Goal: Check status: Check status

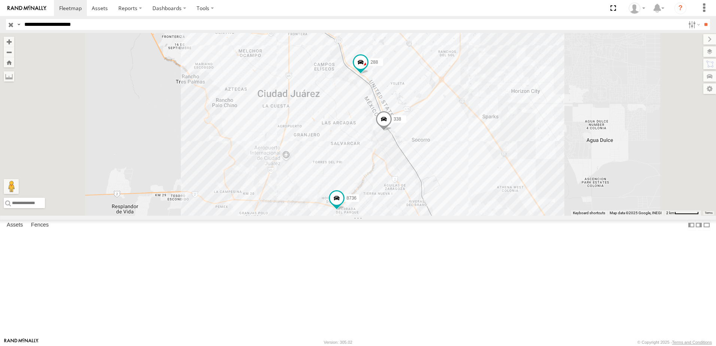
drag, startPoint x: 518, startPoint y: 197, endPoint x: 518, endPoint y: 216, distance: 19.1
click at [519, 210] on div "2 8736 288 338" at bounding box center [358, 124] width 716 height 183
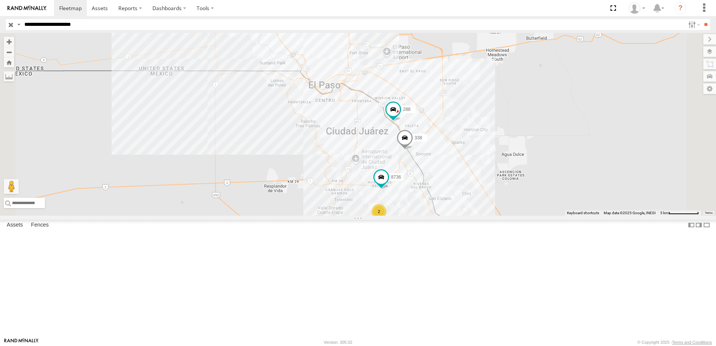
drag, startPoint x: 516, startPoint y: 238, endPoint x: 512, endPoint y: 208, distance: 30.2
click at [512, 213] on div "8736 288 338 2" at bounding box center [358, 124] width 716 height 183
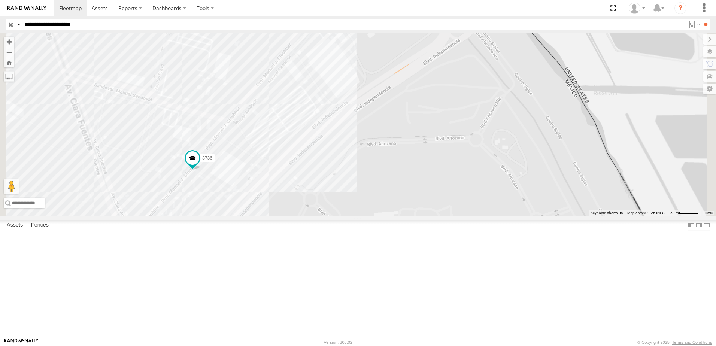
click at [408, 210] on div "7323 8736 558 288 338" at bounding box center [358, 124] width 716 height 183
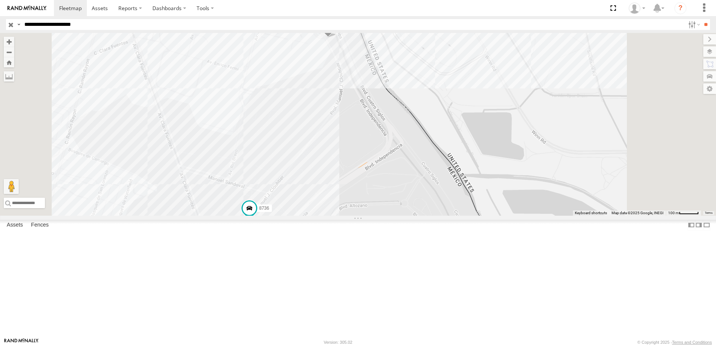
drag, startPoint x: 423, startPoint y: 218, endPoint x: 435, endPoint y: 236, distance: 22.2
click at [434, 216] on div "7323 8736 558 288 338" at bounding box center [358, 124] width 716 height 183
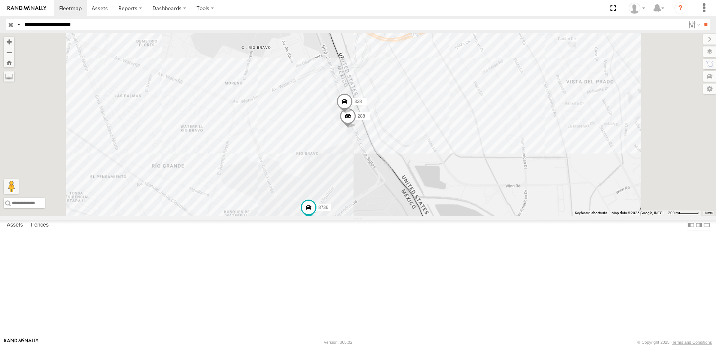
drag, startPoint x: 446, startPoint y: 241, endPoint x: 469, endPoint y: 185, distance: 61.1
click at [462, 194] on div "7323 8736 558 288 338" at bounding box center [358, 124] width 716 height 183
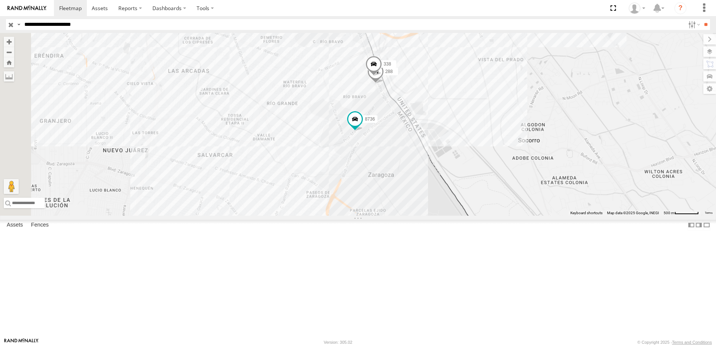
drag, startPoint x: 455, startPoint y: 246, endPoint x: 472, endPoint y: 207, distance: 42.7
click at [464, 216] on div "7323 8736 558 288 338" at bounding box center [358, 124] width 716 height 183
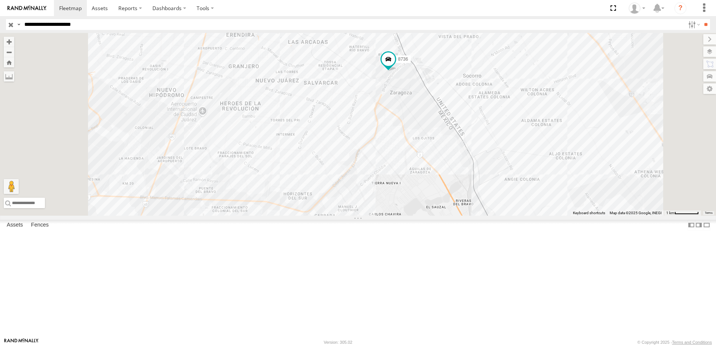
drag, startPoint x: 436, startPoint y: 274, endPoint x: 455, endPoint y: 208, distance: 68.6
click at [453, 214] on div "7323 8736 558" at bounding box center [358, 124] width 716 height 183
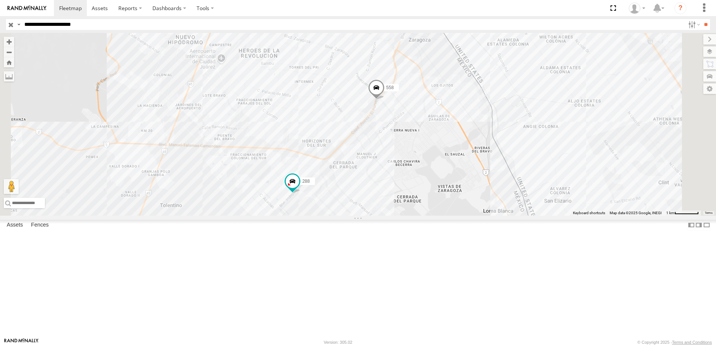
drag, startPoint x: 403, startPoint y: 268, endPoint x: 410, endPoint y: 251, distance: 18.2
click at [410, 216] on div "7323 8736 558 288 338" at bounding box center [358, 124] width 716 height 183
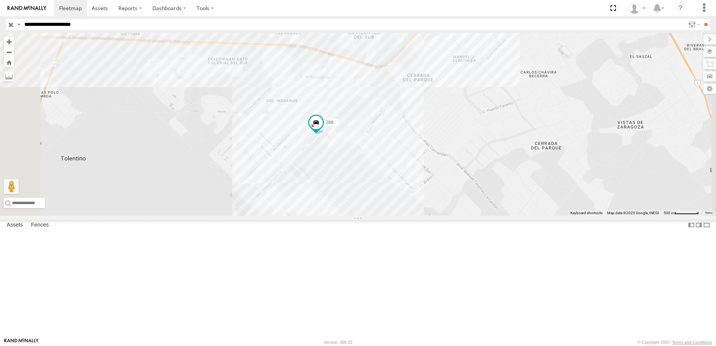
drag, startPoint x: 391, startPoint y: 241, endPoint x: 409, endPoint y: 230, distance: 21.4
click at [406, 216] on div "7323 8736 558 288 338" at bounding box center [358, 124] width 716 height 183
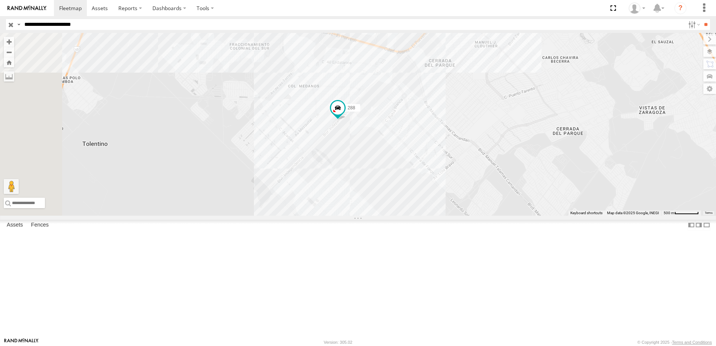
drag, startPoint x: 445, startPoint y: 236, endPoint x: 457, endPoint y: 214, distance: 25.1
click at [455, 216] on div "7323 8736 558 288 338" at bounding box center [358, 124] width 716 height 183
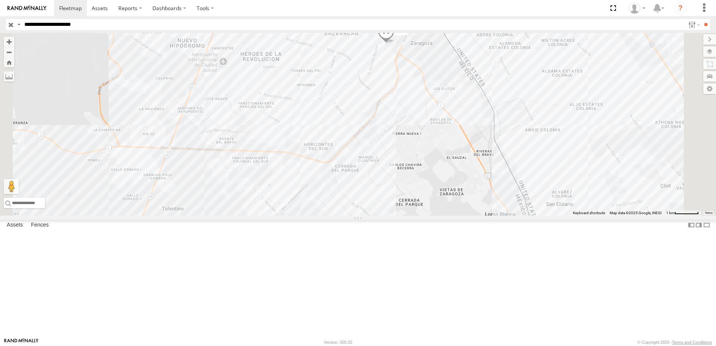
drag, startPoint x: 430, startPoint y: 238, endPoint x: 418, endPoint y: 177, distance: 62.1
click at [421, 184] on div "2 8736 558 338" at bounding box center [358, 124] width 716 height 183
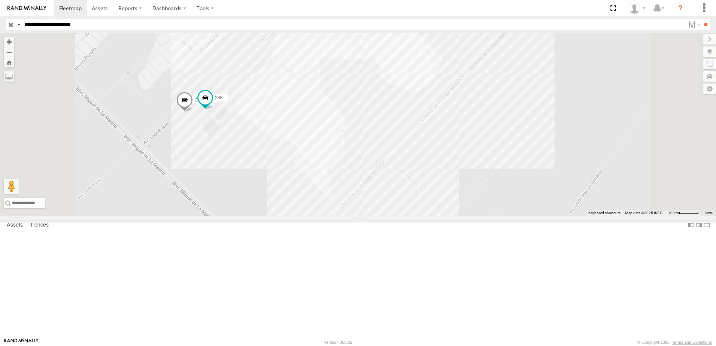
drag, startPoint x: 353, startPoint y: 175, endPoint x: 388, endPoint y: 196, distance: 41.0
click at [388, 196] on div "8736 558 338 7323 288" at bounding box center [358, 124] width 716 height 183
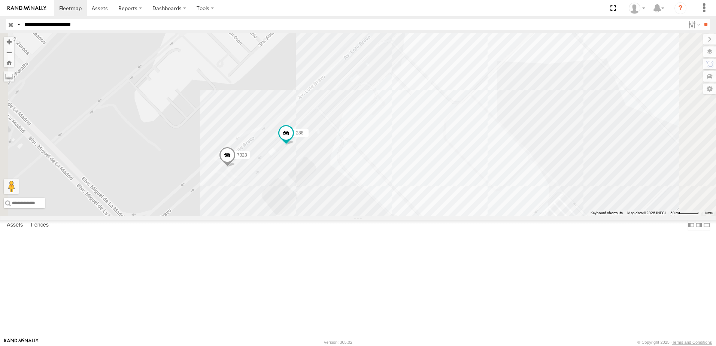
drag, startPoint x: 498, startPoint y: 182, endPoint x: 415, endPoint y: 281, distance: 129.1
click at [451, 216] on div "8736 558 338 7323 288" at bounding box center [358, 124] width 716 height 183
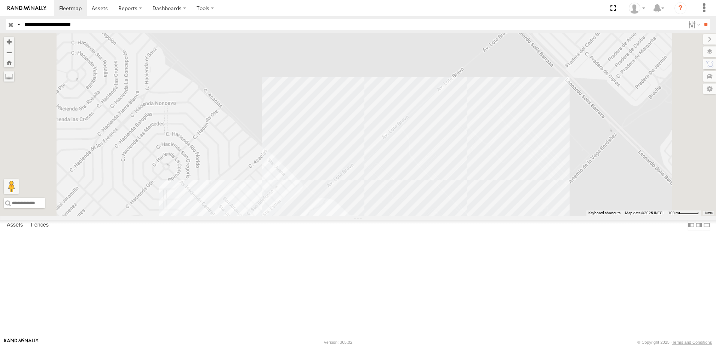
drag, startPoint x: 459, startPoint y: 230, endPoint x: 433, endPoint y: 300, distance: 75.5
click at [439, 216] on div "8736 558 338 7323 288" at bounding box center [358, 124] width 716 height 183
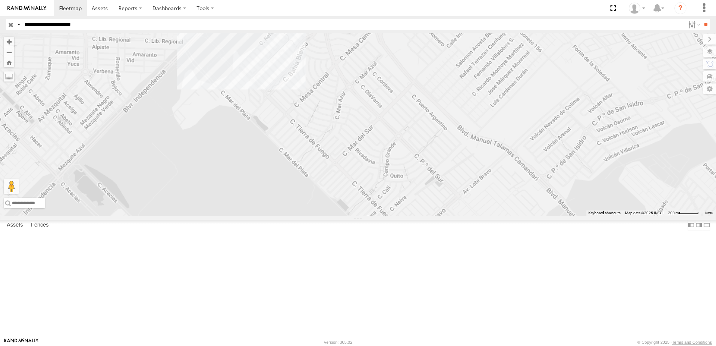
drag, startPoint x: 472, startPoint y: 254, endPoint x: 461, endPoint y: 297, distance: 45.0
click at [464, 216] on div "8736 558 338 7323 288" at bounding box center [358, 124] width 716 height 183
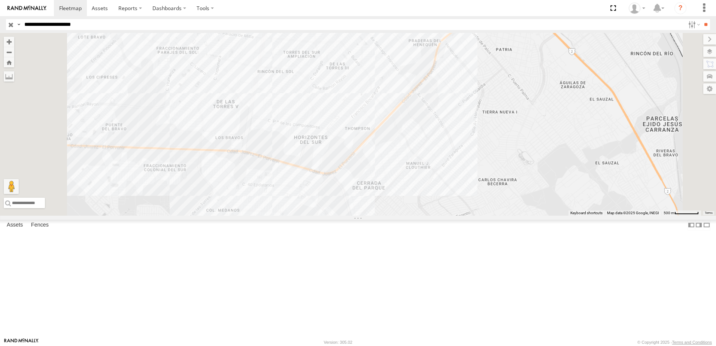
drag, startPoint x: 488, startPoint y: 296, endPoint x: 476, endPoint y: 357, distance: 61.8
click at [476, 346] on html at bounding box center [358, 173] width 716 height 346
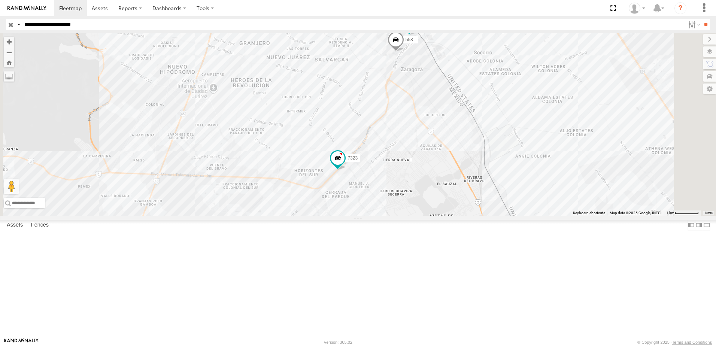
click at [506, 130] on div "7323 8736 558 288 338" at bounding box center [358, 124] width 716 height 183
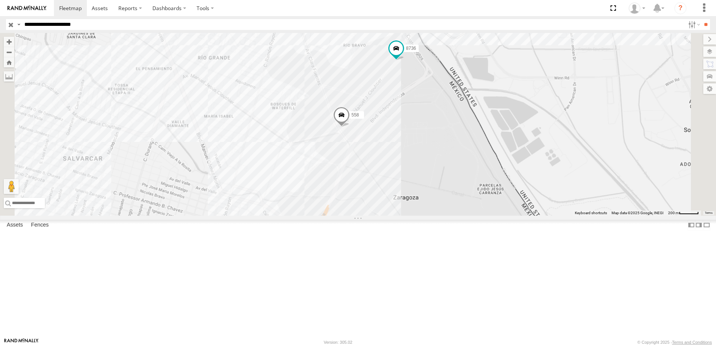
drag, startPoint x: 495, startPoint y: 135, endPoint x: 506, endPoint y: 188, distance: 53.5
click at [506, 188] on div "7323 8736 558 288 338" at bounding box center [358, 124] width 716 height 183
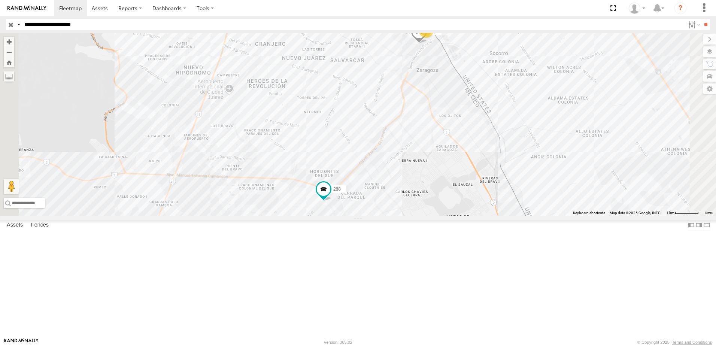
drag, startPoint x: 526, startPoint y: 178, endPoint x: 517, endPoint y: 194, distance: 18.1
click at [517, 194] on div "288 7323 8736 2" at bounding box center [358, 124] width 716 height 183
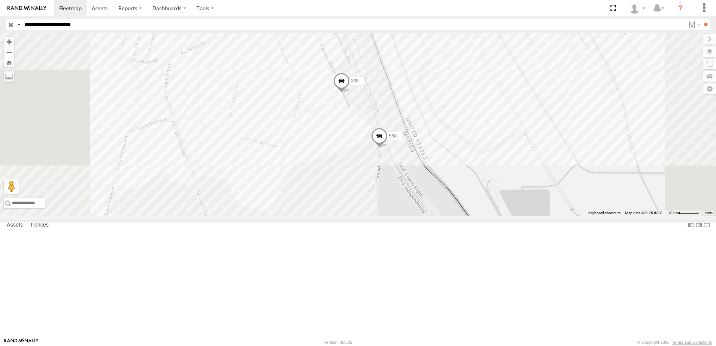
drag, startPoint x: 526, startPoint y: 213, endPoint x: 527, endPoint y: 224, distance: 10.5
click at [527, 214] on div "288 7323 8736 558 338" at bounding box center [358, 124] width 716 height 183
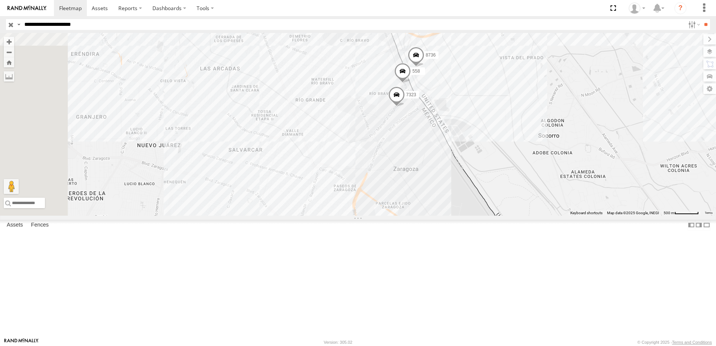
drag, startPoint x: 520, startPoint y: 178, endPoint x: 524, endPoint y: 188, distance: 11.4
click at [524, 188] on div "7323 288 338 8736 558" at bounding box center [358, 124] width 716 height 183
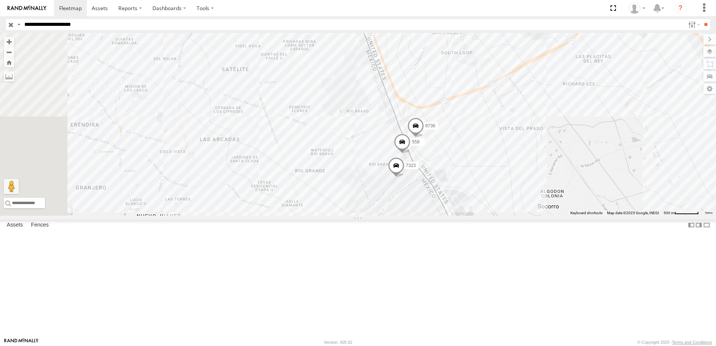
drag, startPoint x: 533, startPoint y: 220, endPoint x: 489, endPoint y: 298, distance: 89.6
click at [493, 216] on div "7323 288 338 8736 558" at bounding box center [358, 124] width 716 height 183
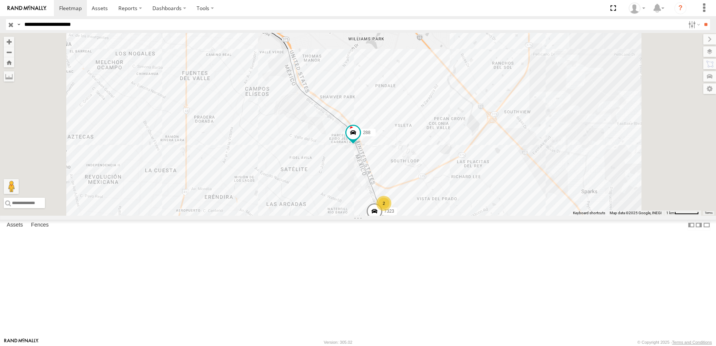
drag, startPoint x: 478, startPoint y: 287, endPoint x: 478, endPoint y: 202, distance: 85.0
click at [478, 216] on div "7323 288 338 2" at bounding box center [358, 124] width 716 height 183
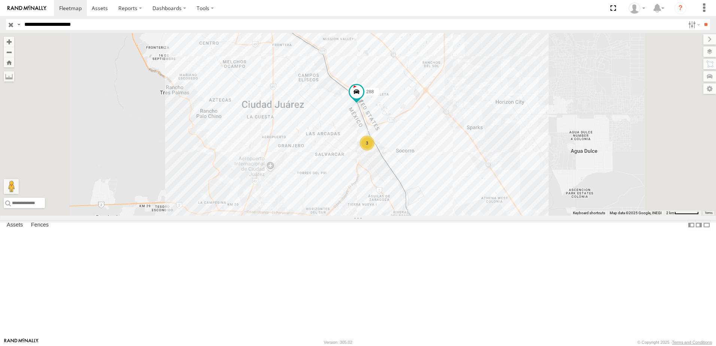
drag, startPoint x: 451, startPoint y: 264, endPoint x: 450, endPoint y: 225, distance: 39.3
click at [451, 216] on div "288 338 3" at bounding box center [358, 124] width 716 height 183
